Goal: Information Seeking & Learning: Learn about a topic

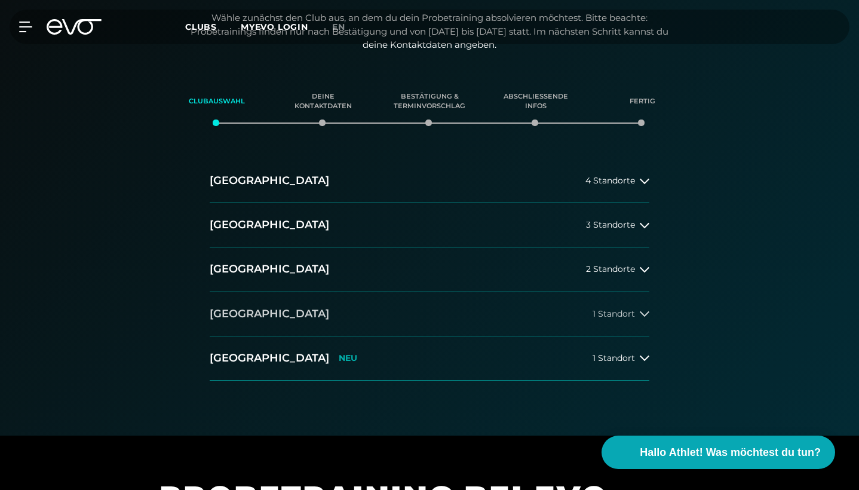
click at [626, 310] on span "1 Standort" at bounding box center [614, 314] width 42 height 9
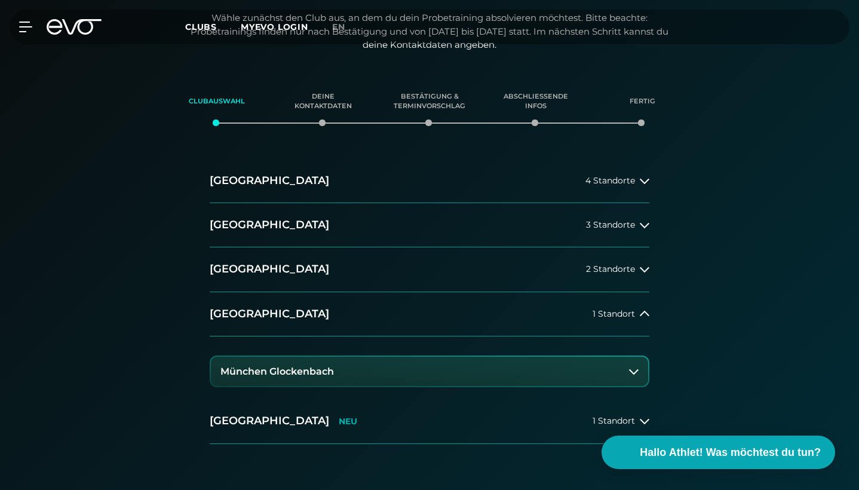
click at [487, 371] on button "München Glockenbach" at bounding box center [429, 372] width 437 height 30
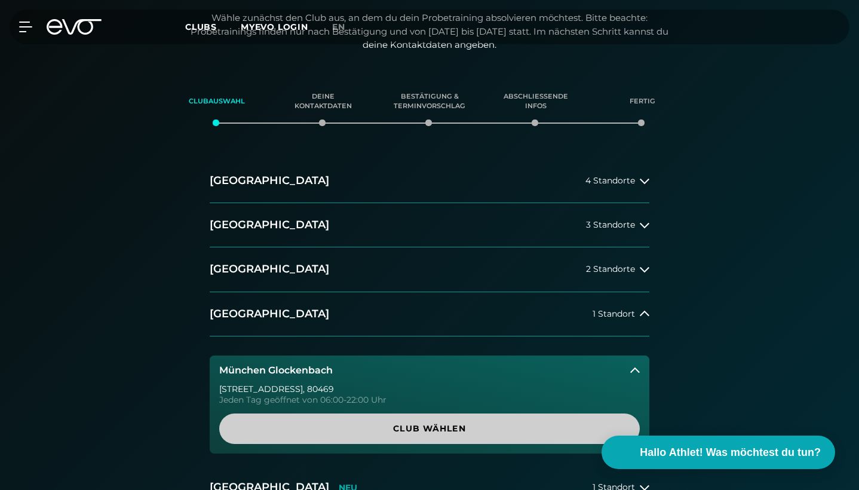
click at [434, 433] on span "Club wählen" at bounding box center [429, 428] width 421 height 30
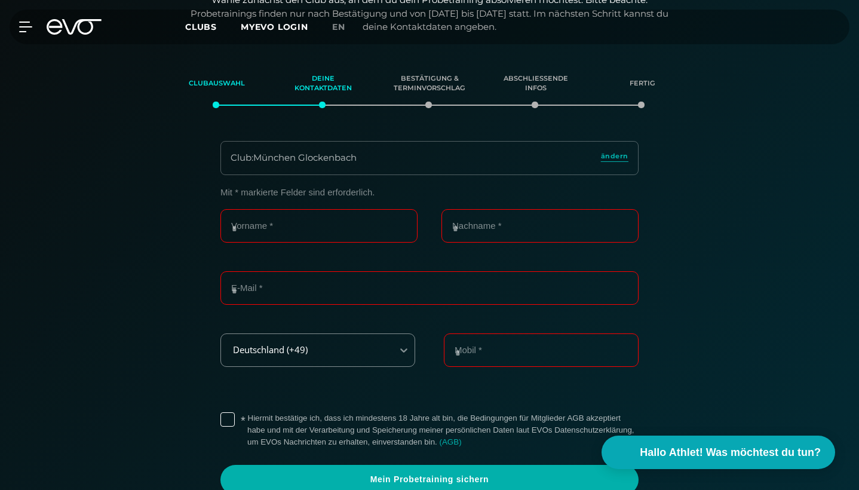
scroll to position [252, 0]
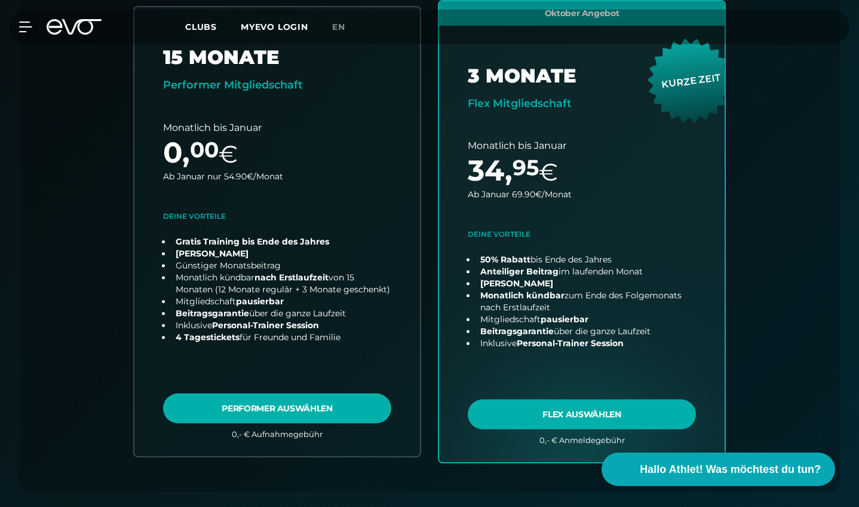
scroll to position [487, 0]
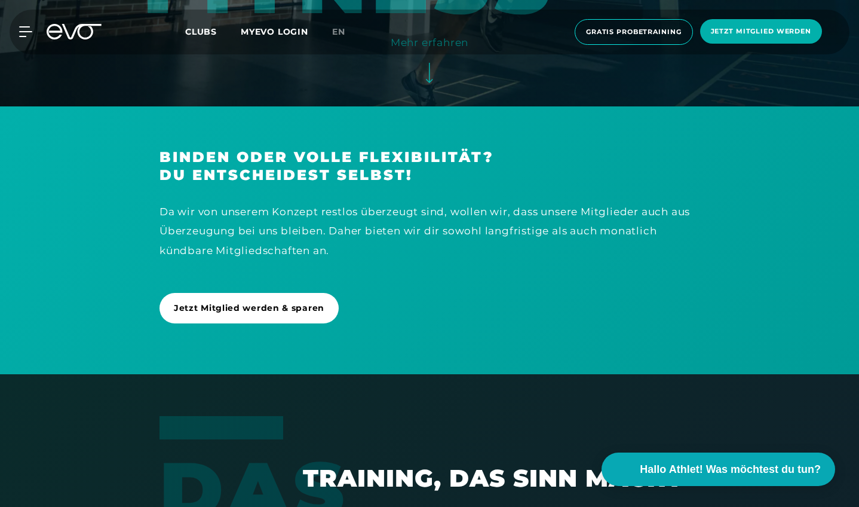
scroll to position [415, 0]
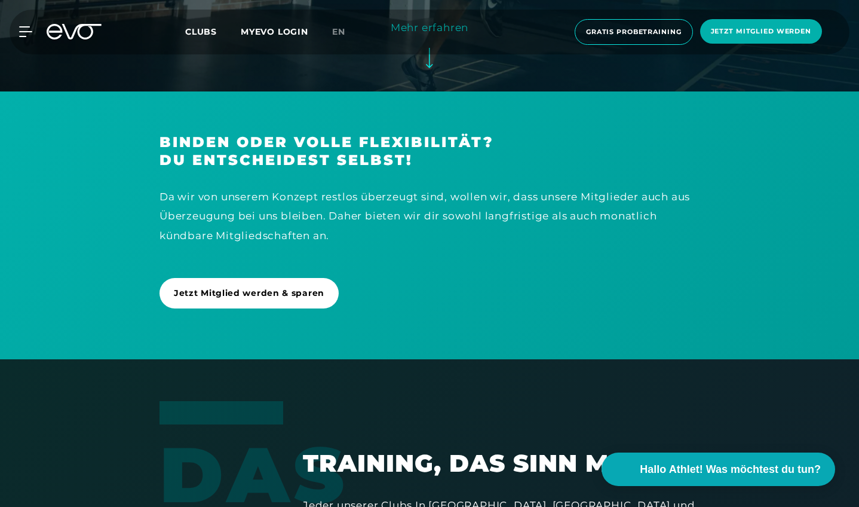
click at [428, 65] on icon at bounding box center [429, 58] width 7 height 21
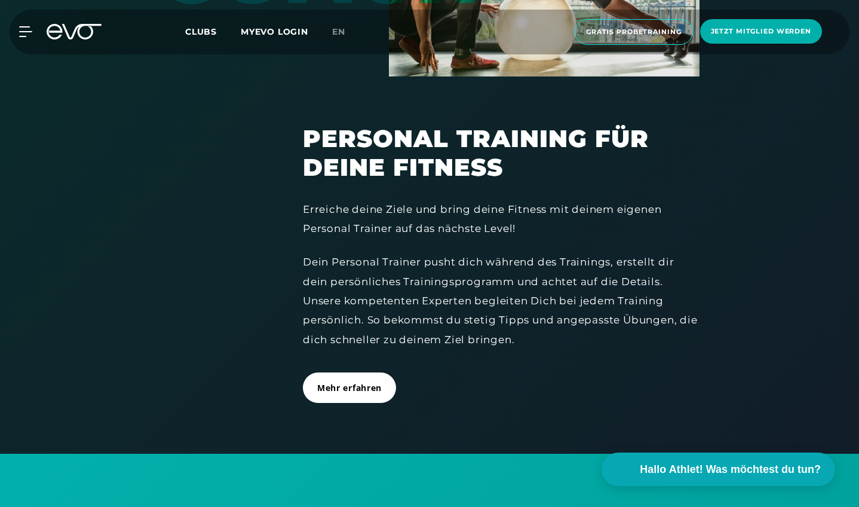
scroll to position [1488, 0]
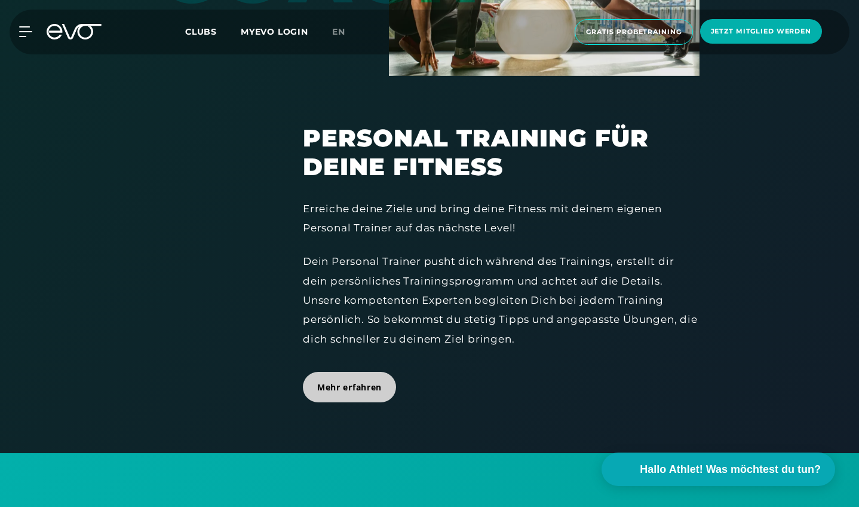
click at [345, 381] on span "Mehr erfahren" at bounding box center [349, 387] width 65 height 13
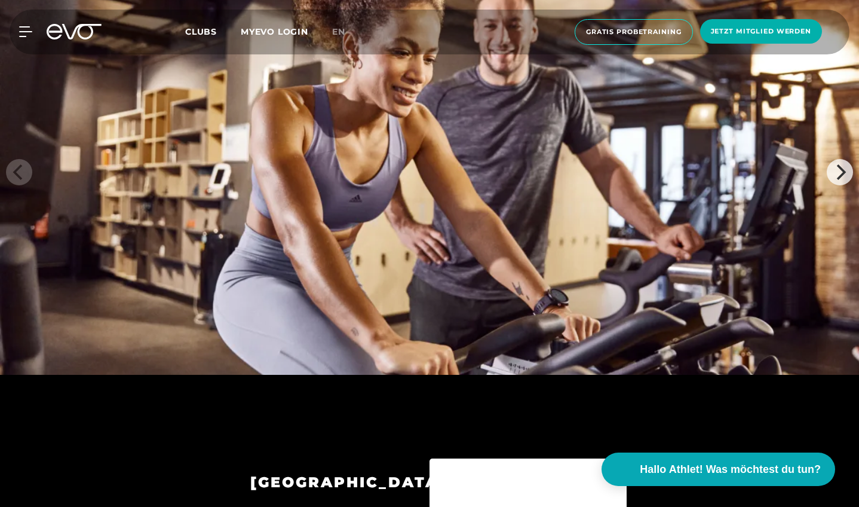
scroll to position [4273, 0]
